Goal: Find specific page/section: Find specific page/section

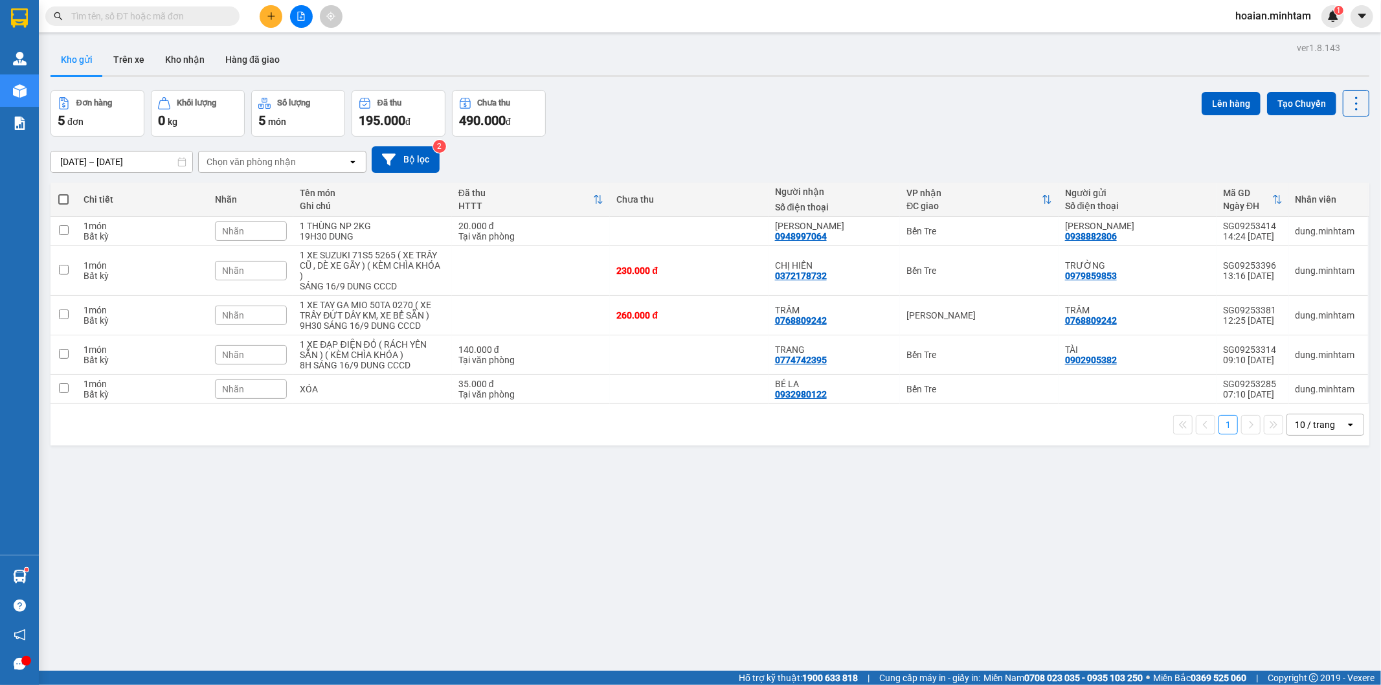
click at [622, 133] on div "Đơn hàng 5 đơn Khối lượng 0 kg Số lượng 5 món Đã thu 195.000 đ Chưa thu 490.000…" at bounding box center [710, 113] width 1319 height 47
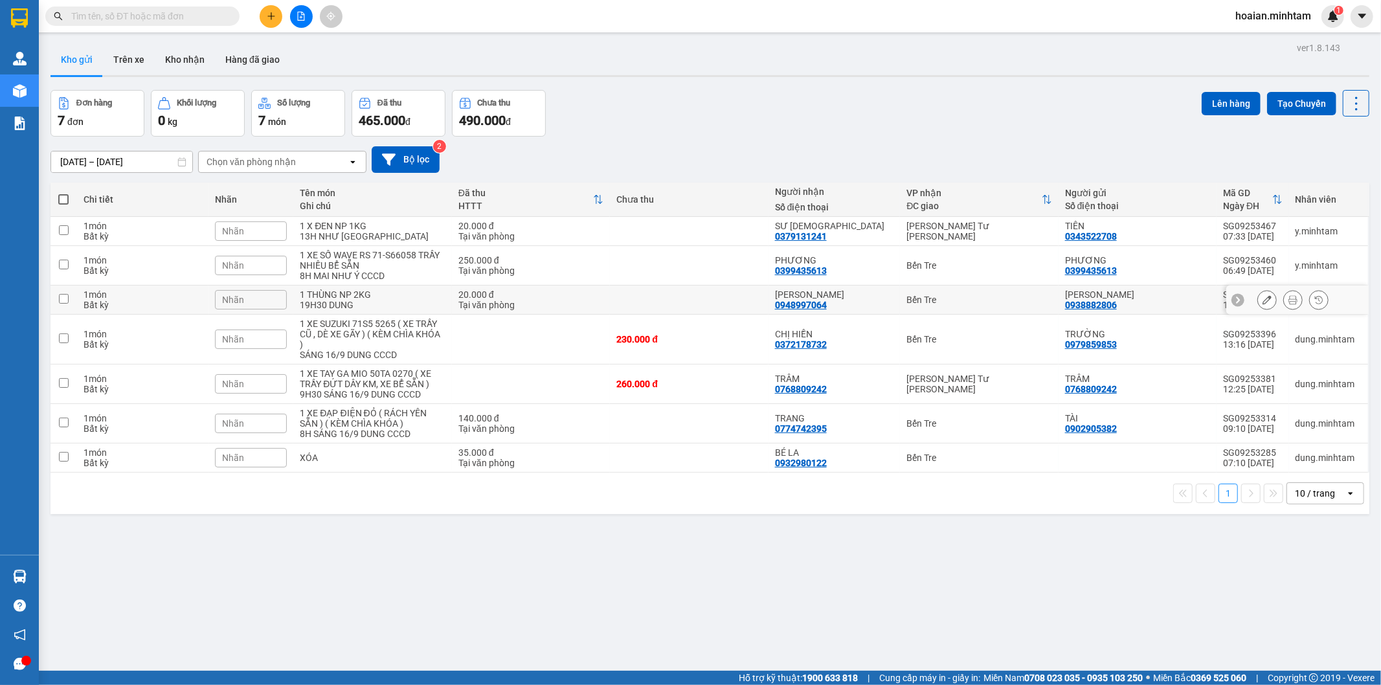
scroll to position [60, 0]
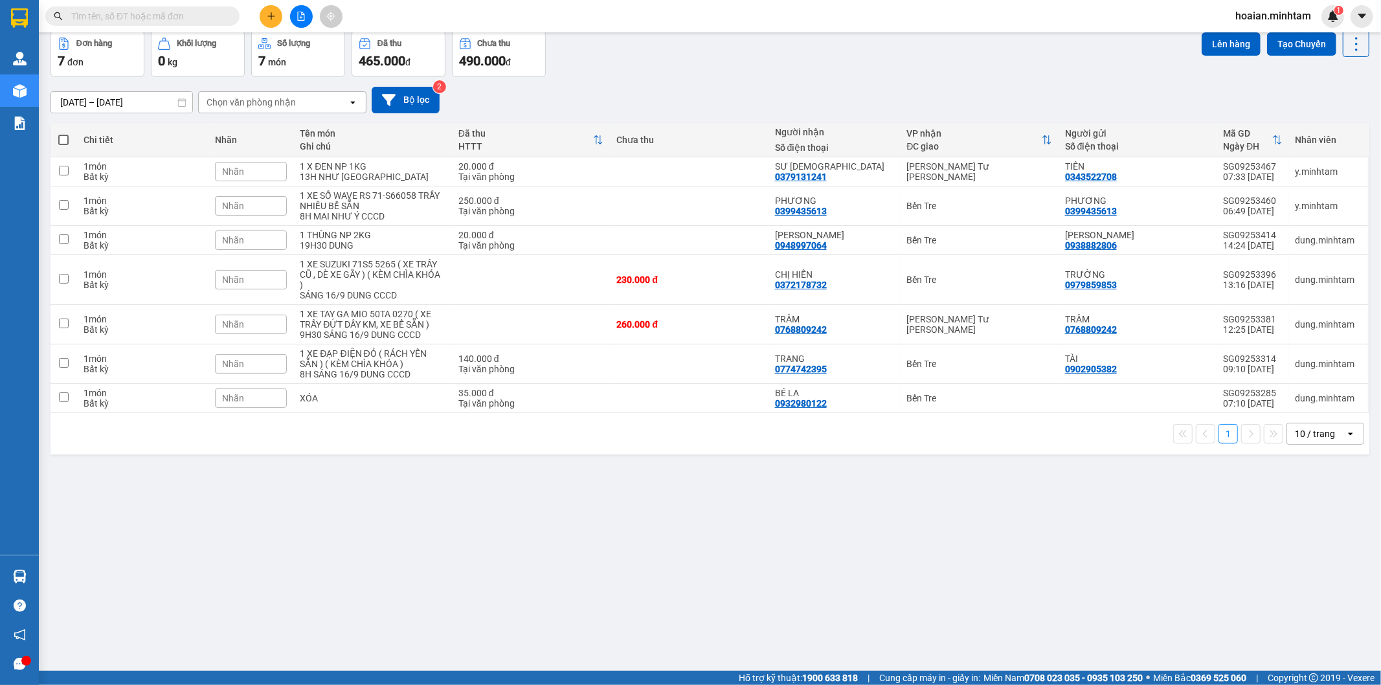
click at [126, 23] on input "text" at bounding box center [147, 16] width 153 height 14
click at [126, 22] on input "text" at bounding box center [147, 16] width 153 height 14
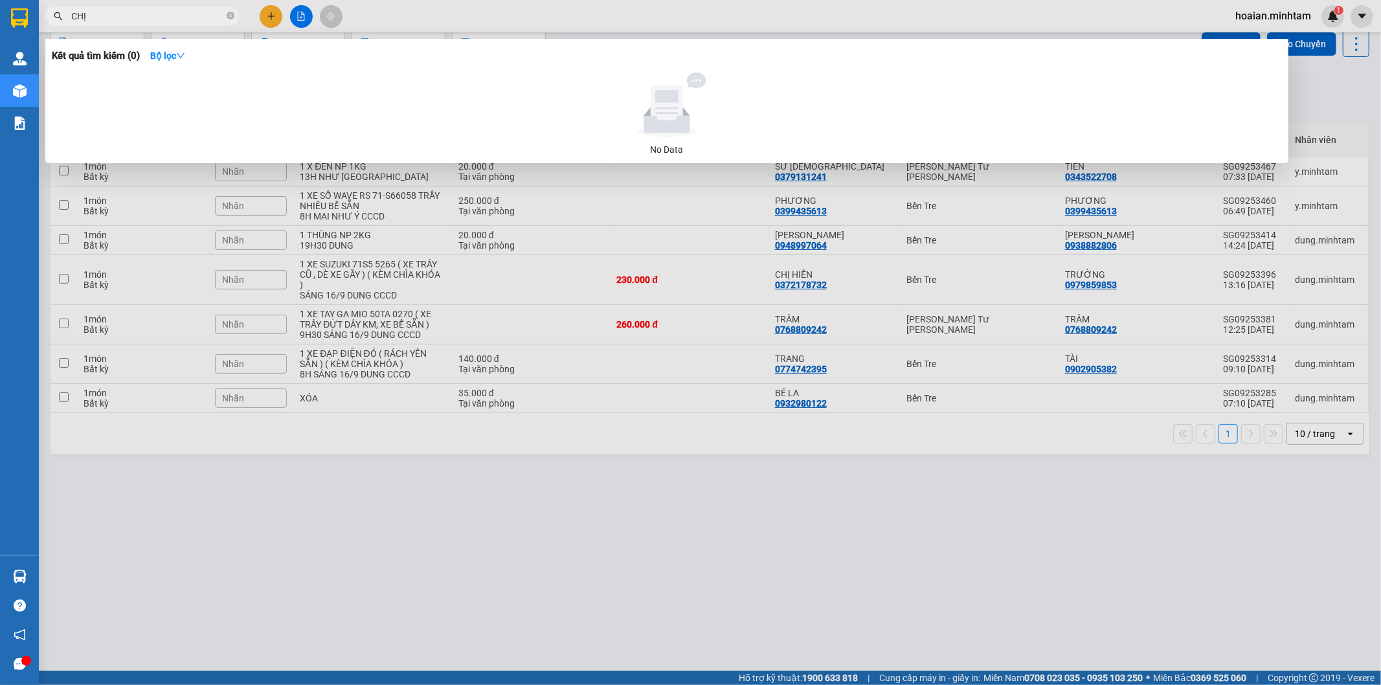
type input "CHỊ 5"
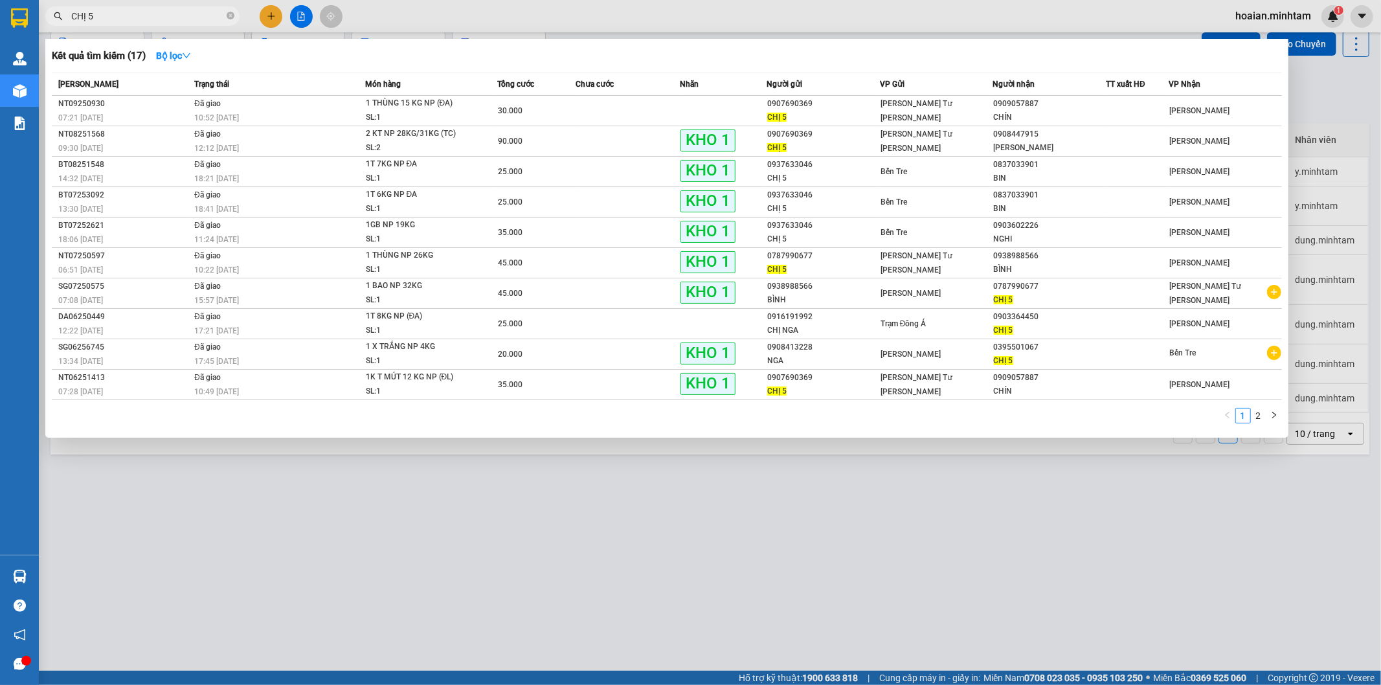
click at [100, 10] on input "CHỊ 5" at bounding box center [147, 16] width 153 height 14
type input "DƯƠNG"
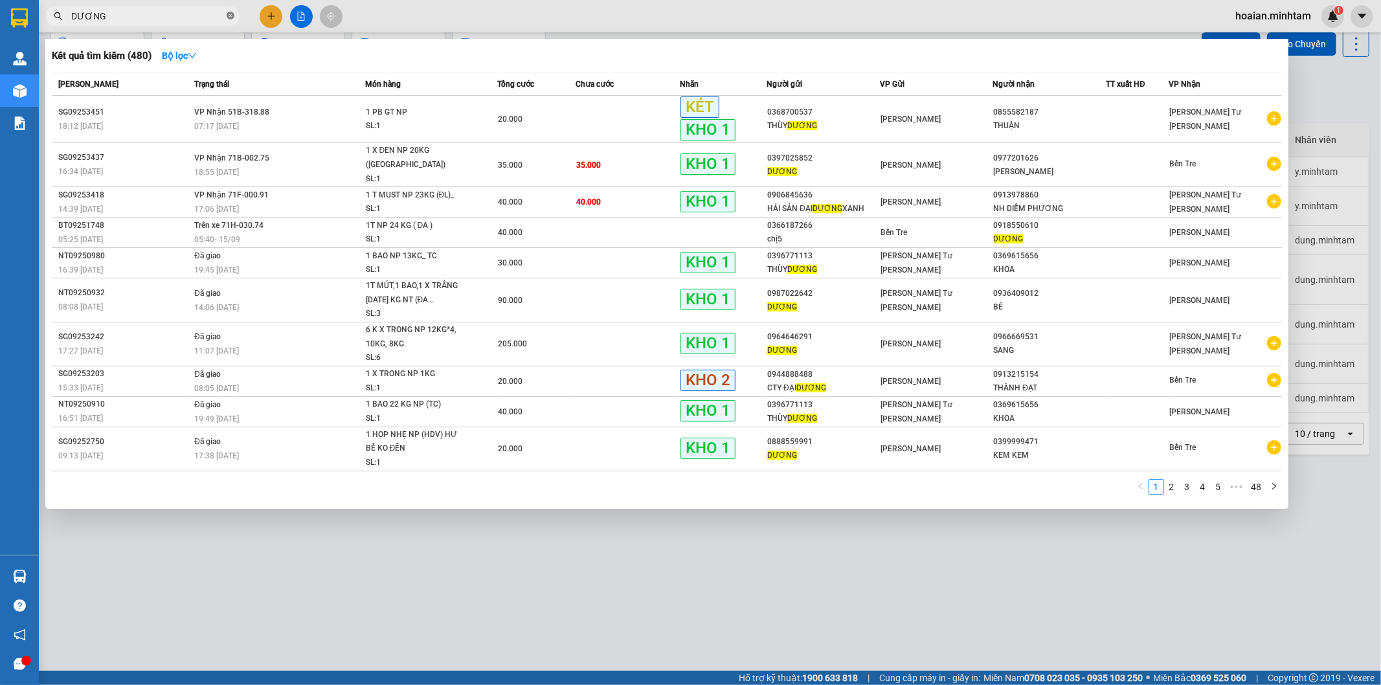
click at [232, 15] on icon "close-circle" at bounding box center [231, 16] width 8 height 8
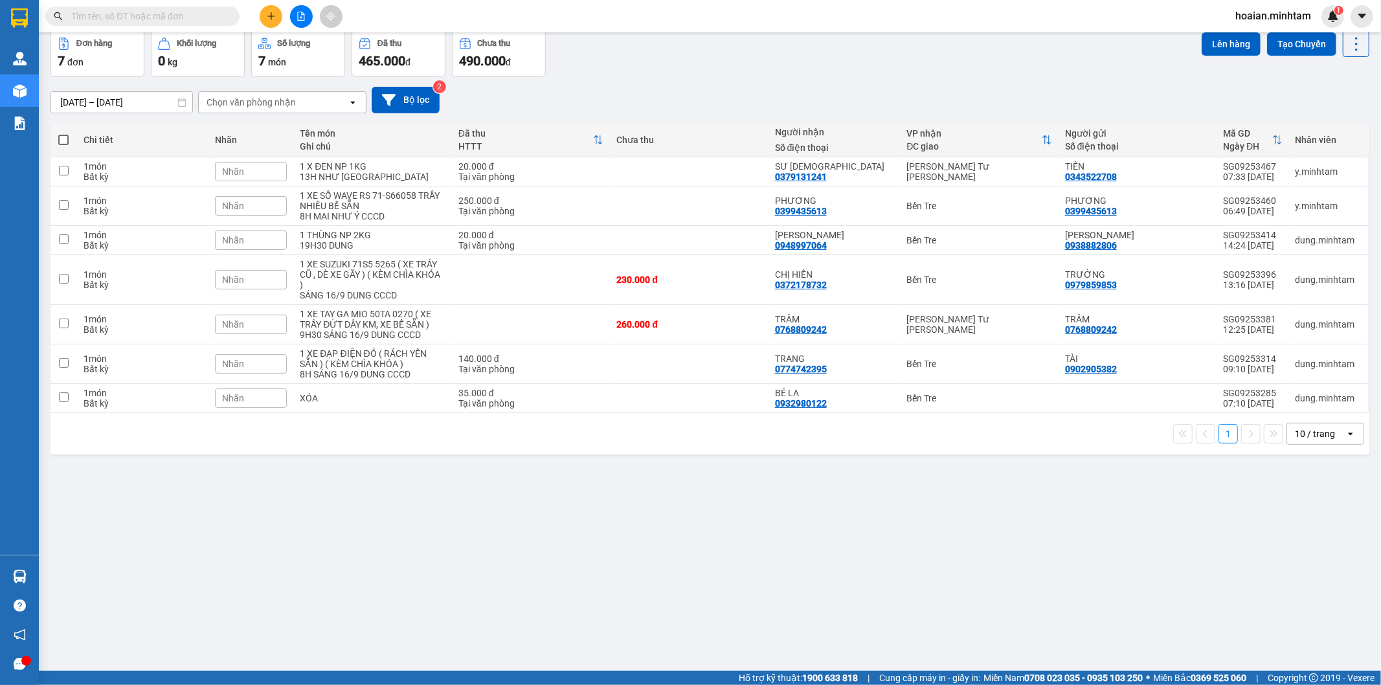
click at [222, 16] on input "text" at bounding box center [147, 16] width 153 height 14
click at [220, 16] on input "text" at bounding box center [147, 16] width 153 height 14
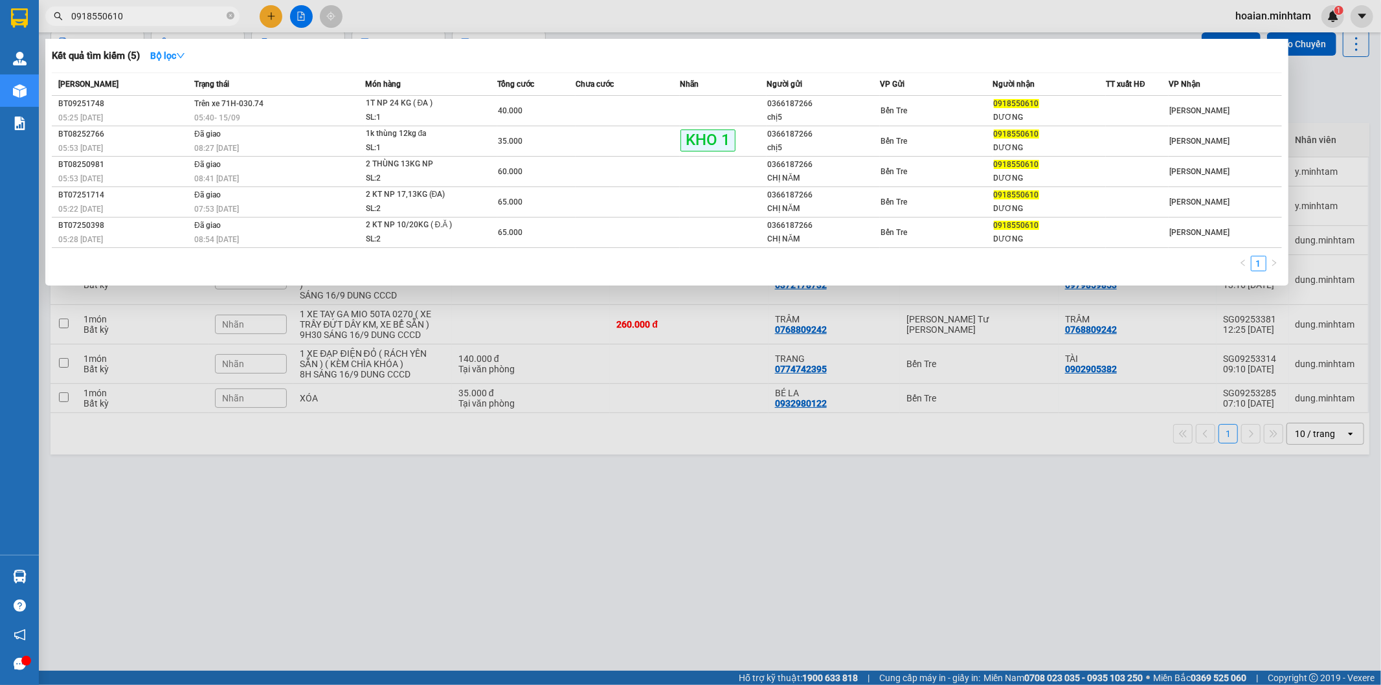
type input "0918550610"
